Goal: Find specific page/section: Find specific page/section

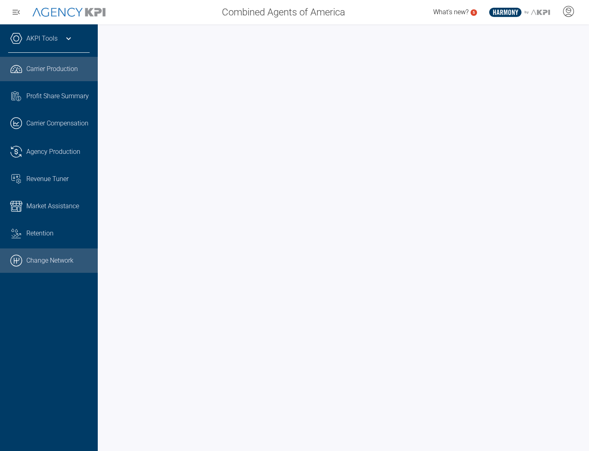
click at [65, 265] on link ".cls-1{fill:none;stroke:#000;stroke-linecap:round;stroke-linejoin:round;stroke-…" at bounding box center [49, 260] width 98 height 24
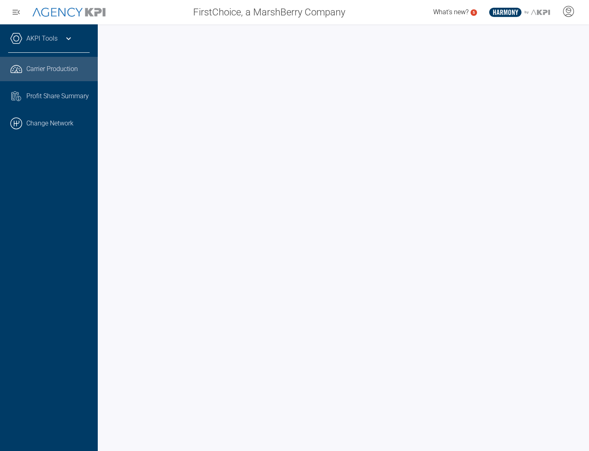
click at [42, 217] on div "AKPI Tools Core Production Data Upload Agency Code Mapping Carrier Data Health …" at bounding box center [49, 237] width 98 height 426
click at [44, 214] on div "AKPI Tools Core Production Data Upload Agency Code Mapping Carrier Data Health …" at bounding box center [49, 237] width 98 height 426
click at [81, 239] on div "AKPI Tools Core Production Data Upload Agency Code Mapping Carrier Data Health …" at bounding box center [49, 237] width 98 height 426
